Goal: Information Seeking & Learning: Learn about a topic

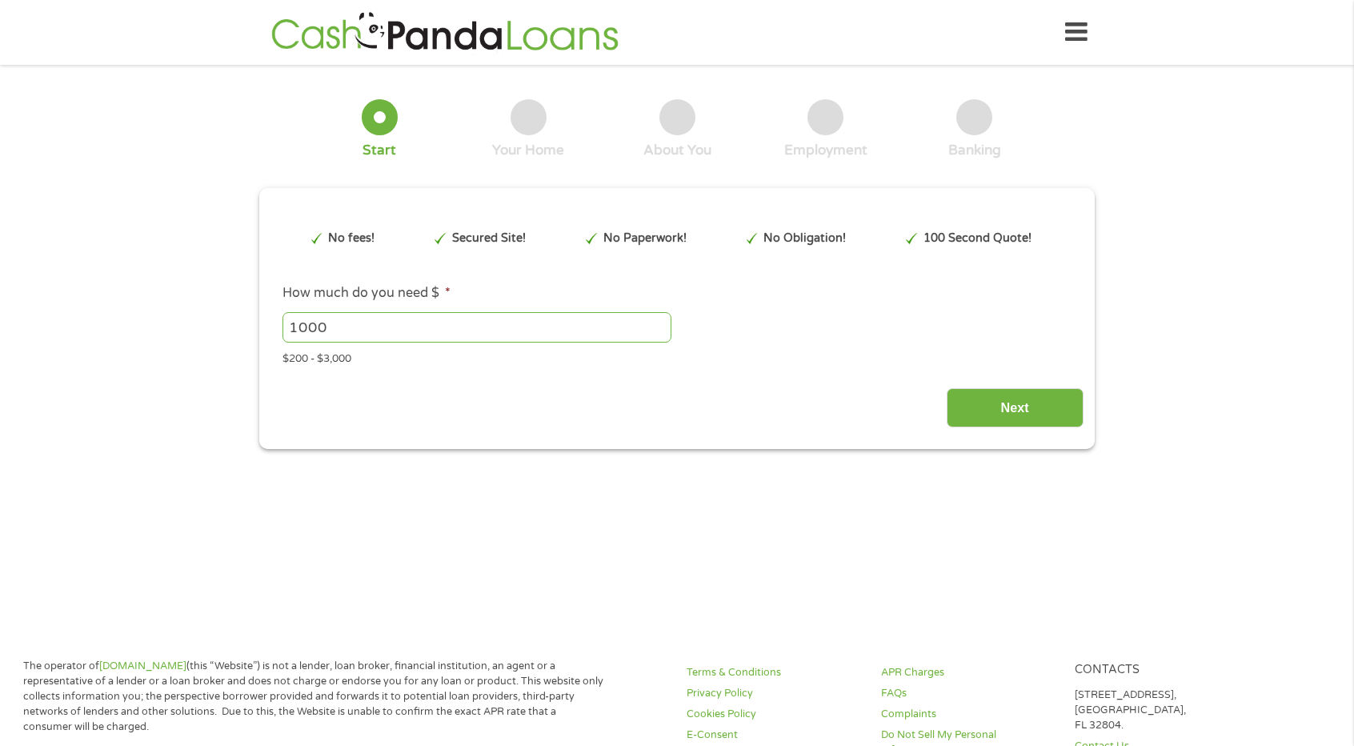
type input "Cj0KCQjw_rPGBhCbARIsABjq9cfwFblBR2VekCfqjV36t0yQKXa75f9LR9tN-bcLFGbzWyzOj5de_0o…"
click at [1069, 27] on icon at bounding box center [1076, 32] width 22 height 39
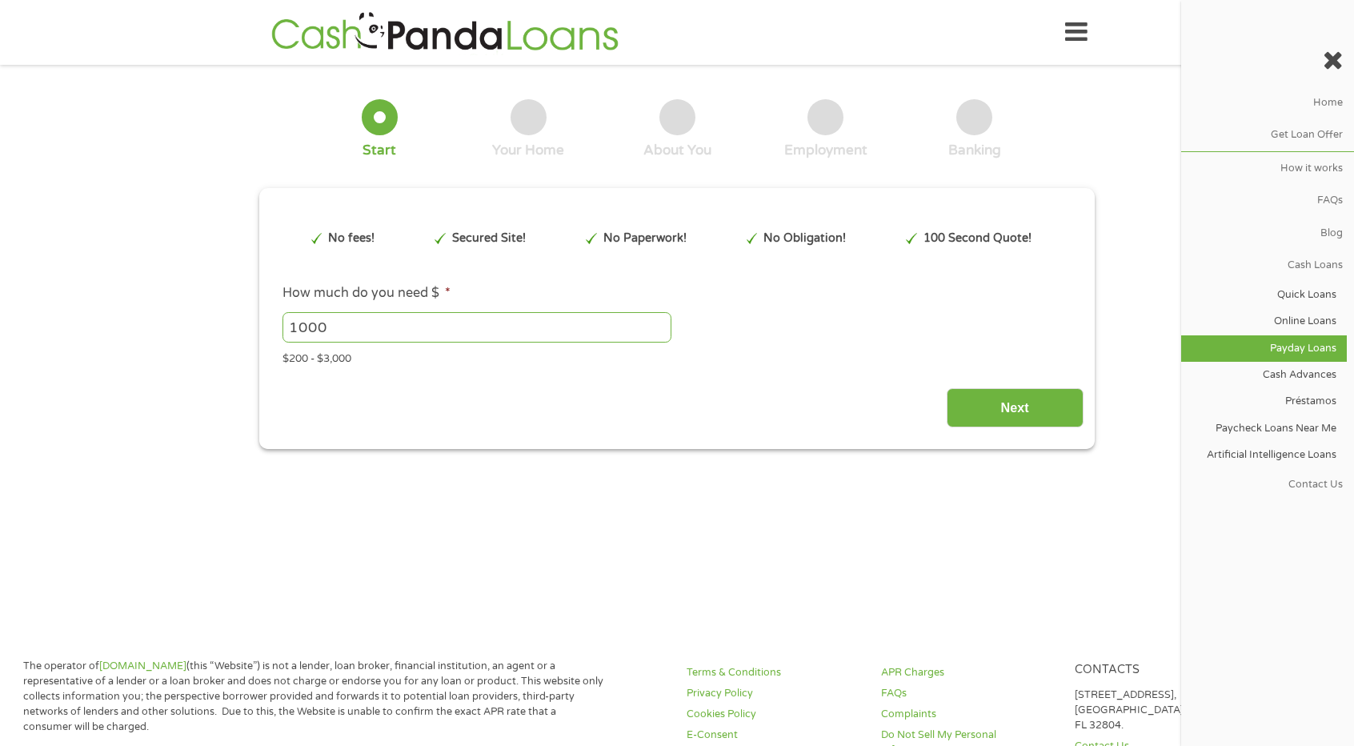
click at [1313, 342] on link "Payday Loans" at bounding box center [1264, 348] width 166 height 26
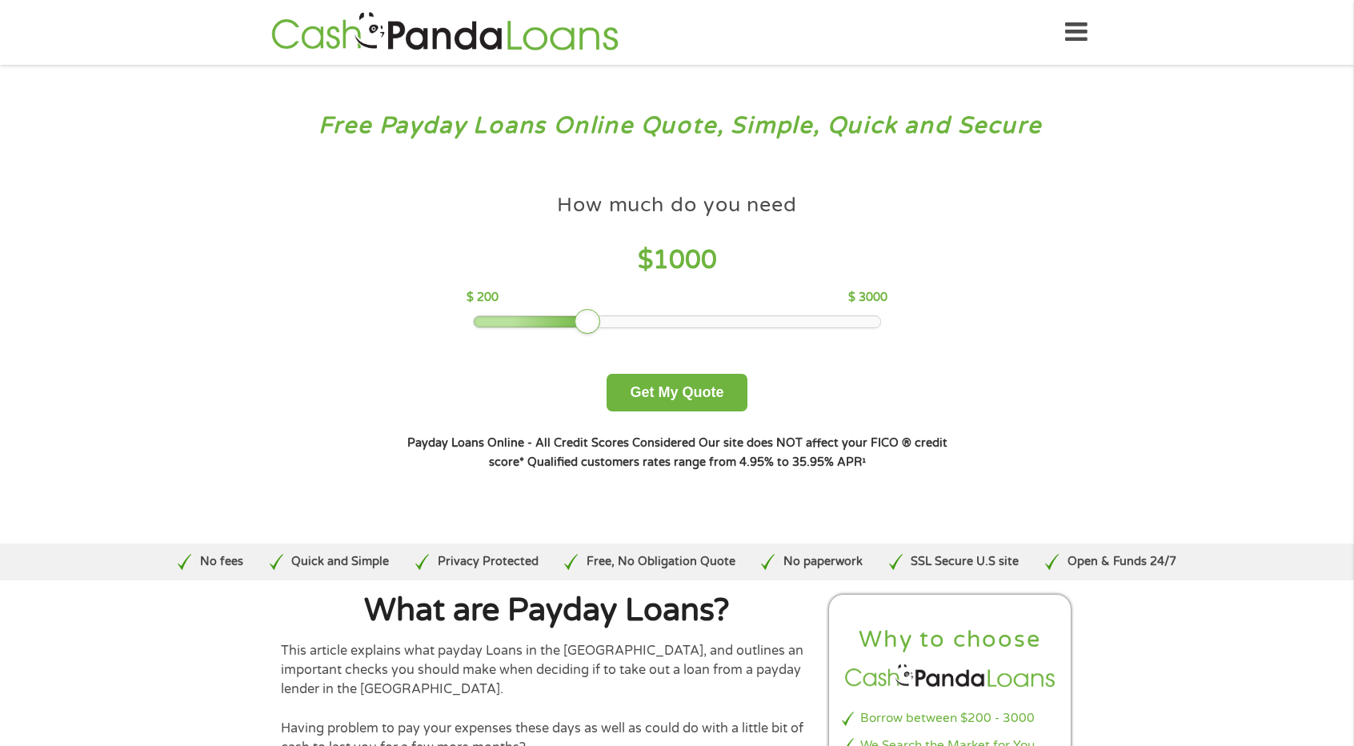
click at [1072, 31] on icon at bounding box center [1076, 32] width 22 height 39
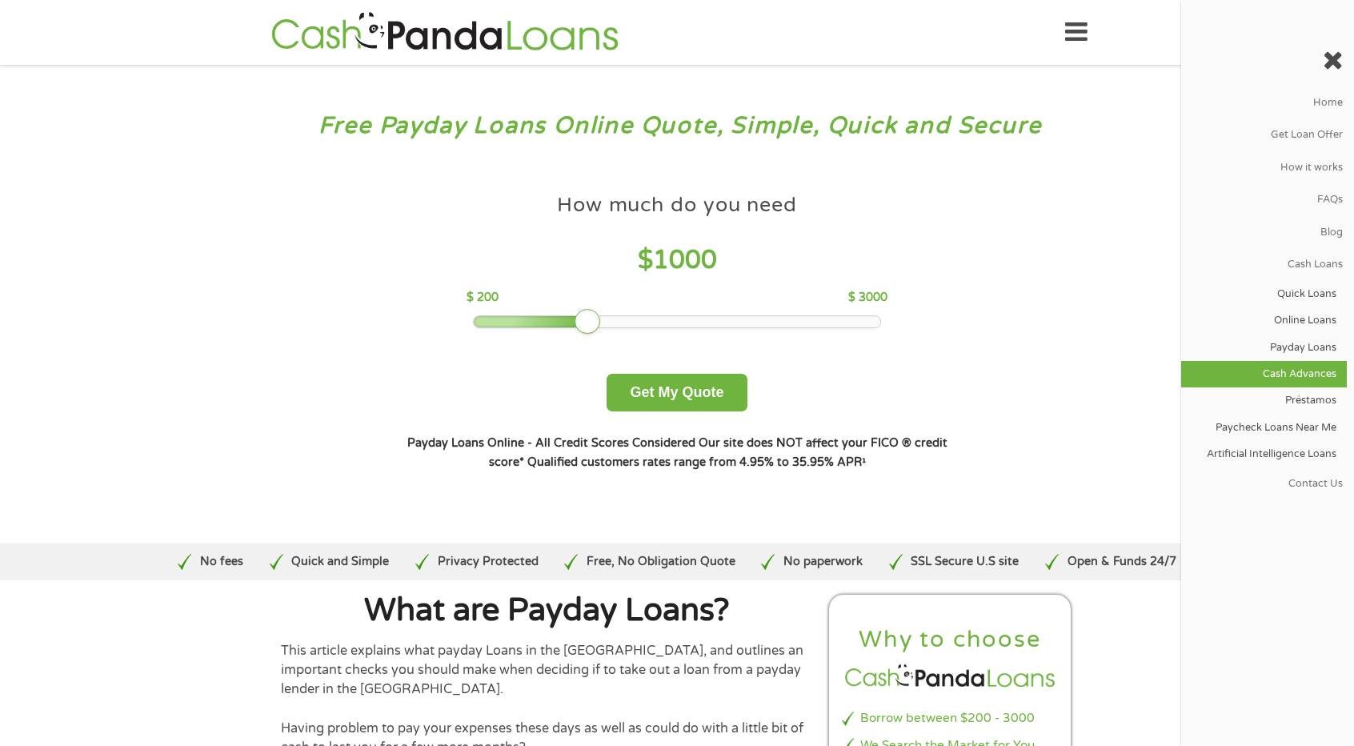
click at [1318, 367] on link "Cash Advances" at bounding box center [1264, 374] width 166 height 26
